Goal: Task Accomplishment & Management: Manage account settings

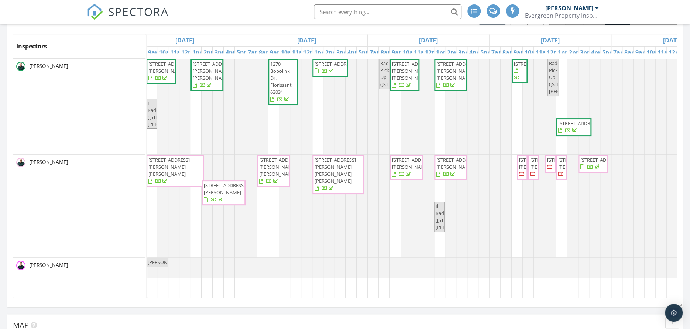
click at [444, 73] on span "320 W Adams Ave, Kirkwood 63122" at bounding box center [456, 71] width 41 height 21
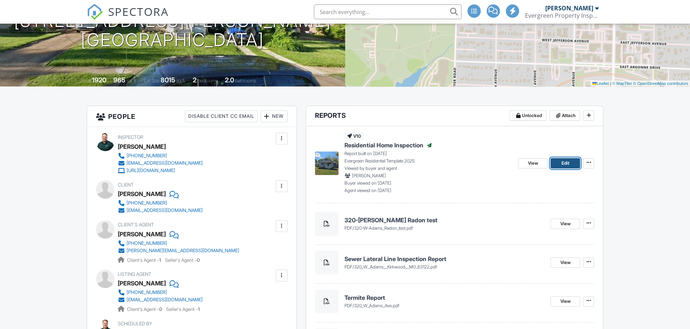
click at [566, 163] on span "Edit" at bounding box center [565, 162] width 8 height 7
